Goal: Transaction & Acquisition: Book appointment/travel/reservation

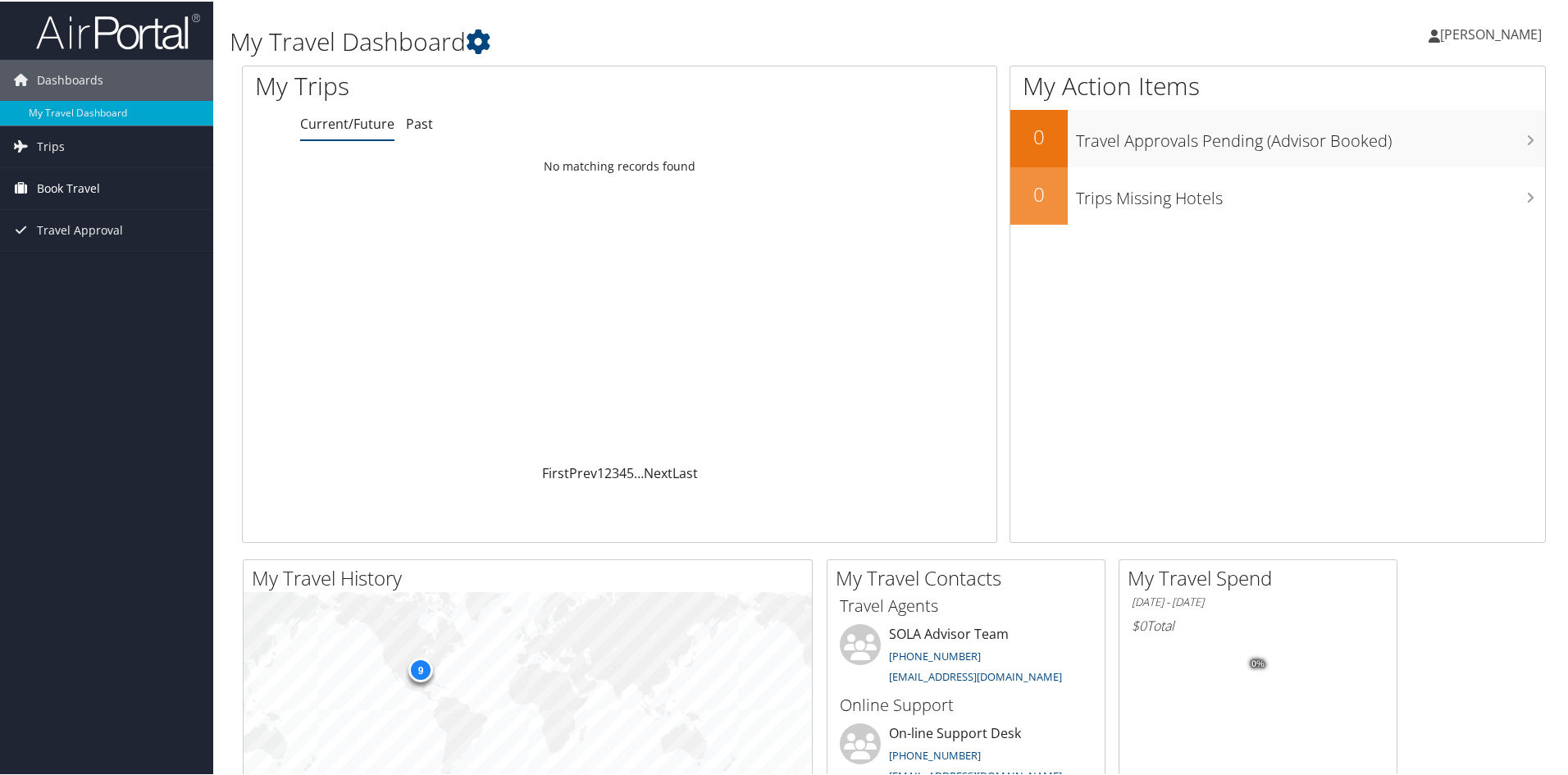
click at [95, 181] on span "Book Travel" at bounding box center [68, 187] width 63 height 41
click at [121, 232] on link "Book/Manage Online Trips" at bounding box center [106, 244] width 214 height 25
